Goal: Information Seeking & Learning: Learn about a topic

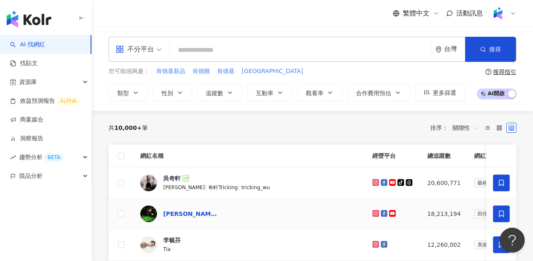
click at [185, 215] on div "[PERSON_NAME] [PERSON_NAME]" at bounding box center [190, 214] width 54 height 8
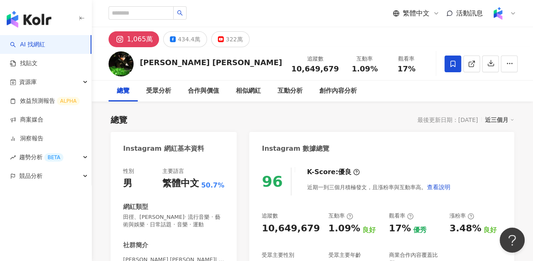
click at [497, 121] on div "近三個月" at bounding box center [499, 119] width 29 height 11
click at [347, 120] on div "總覽 最後更新日期：2025/8/18 近三個月" at bounding box center [313, 120] width 404 height 12
